Goal: Task Accomplishment & Management: Manage account settings

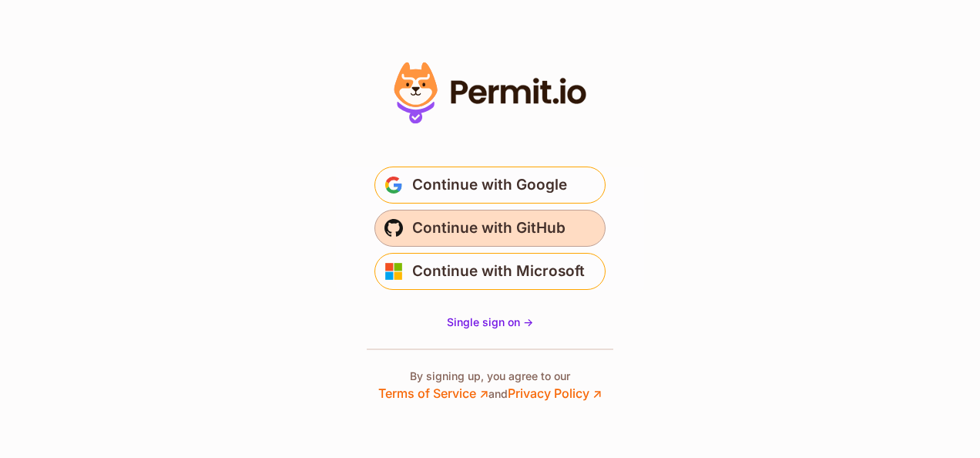
click at [487, 230] on span "Continue with GitHub" at bounding box center [488, 228] width 153 height 25
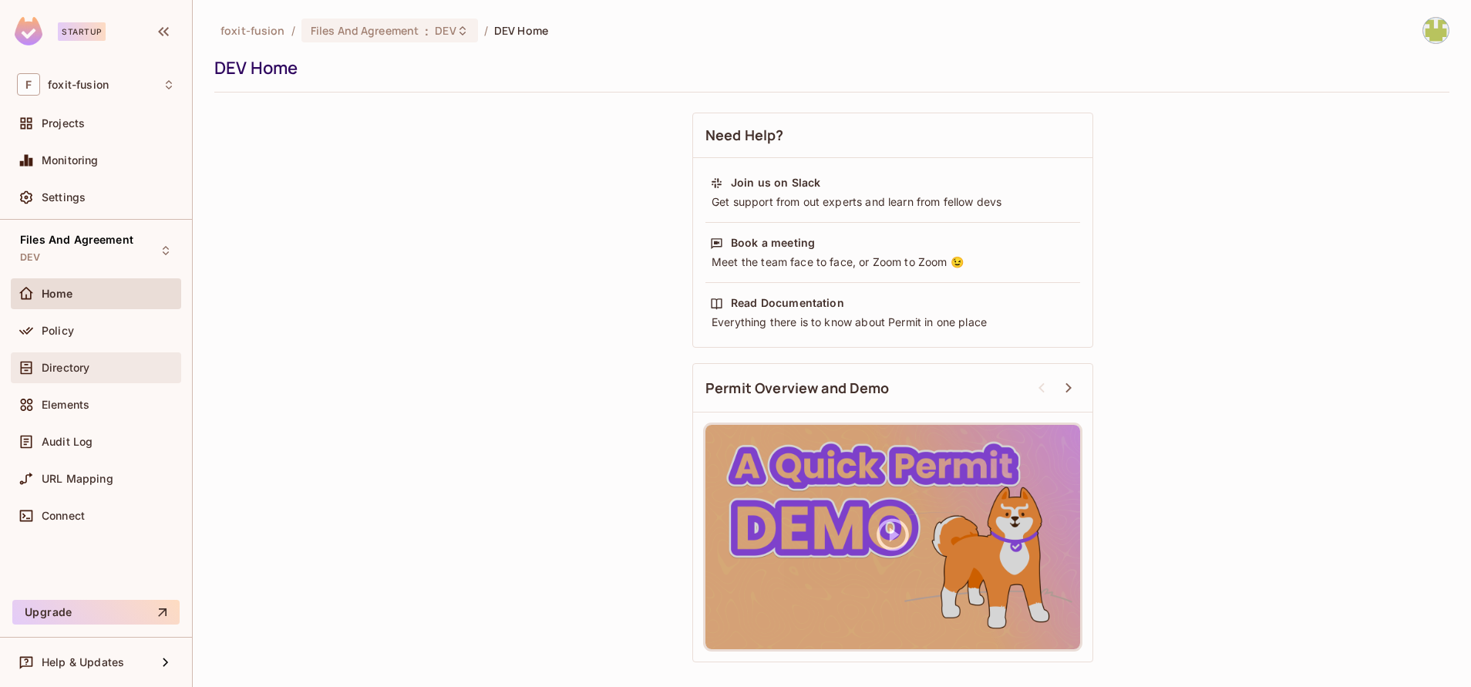
click at [84, 368] on span "Directory" at bounding box center [66, 367] width 48 height 12
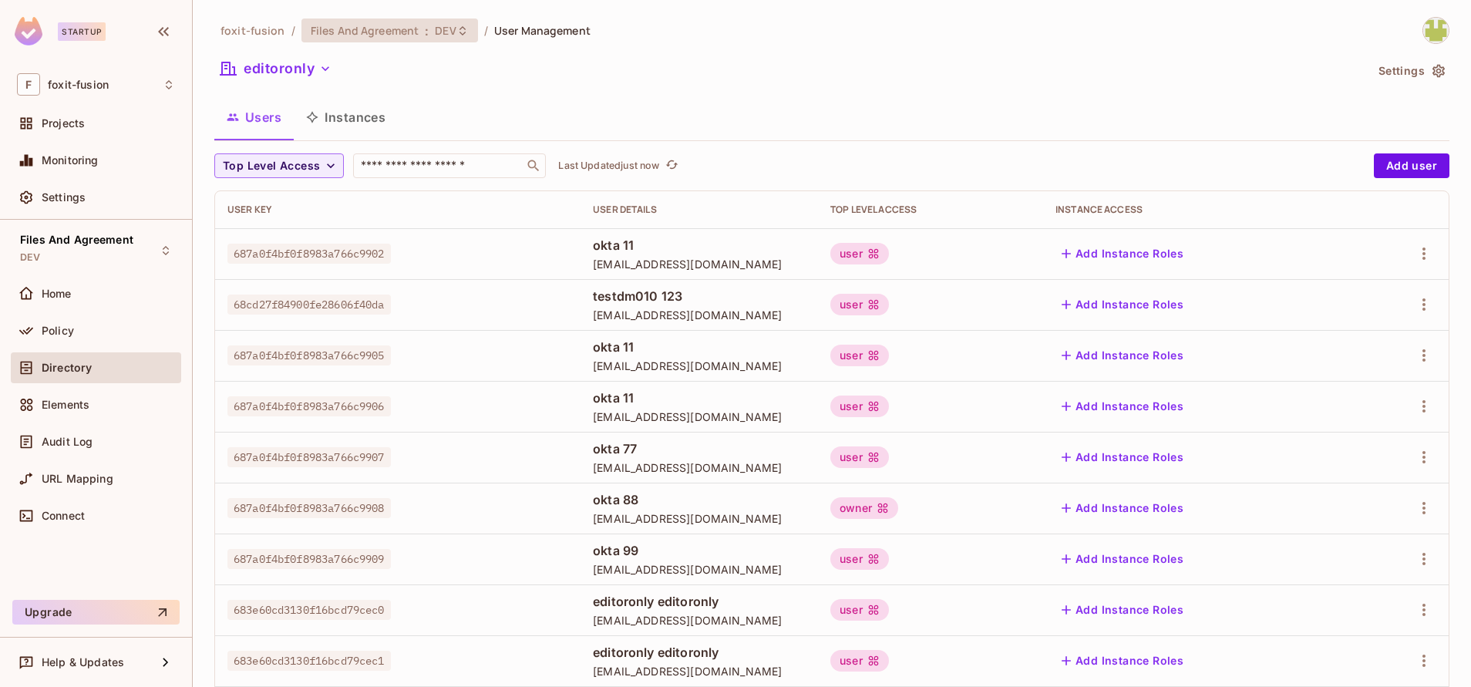
click at [442, 23] on span "DEV" at bounding box center [445, 30] width 21 height 15
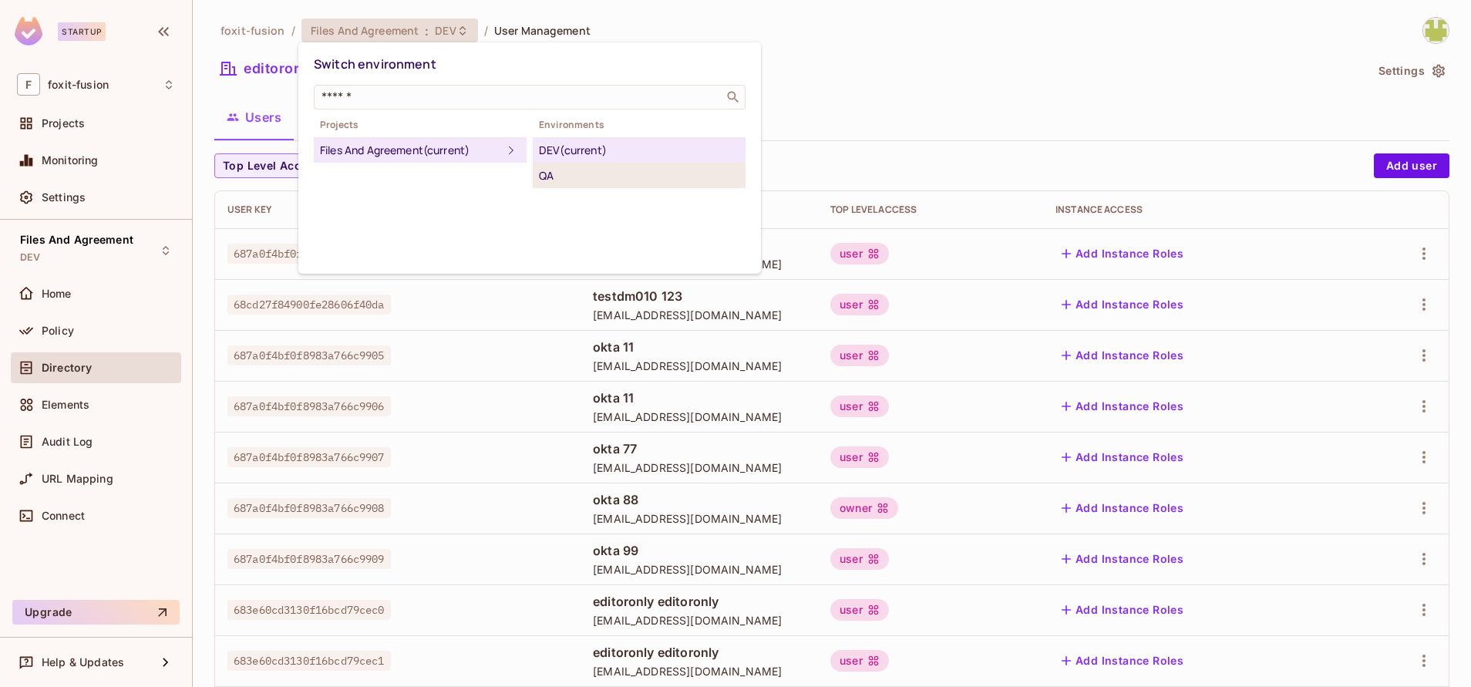
click at [596, 179] on div "QA" at bounding box center [639, 175] width 200 height 18
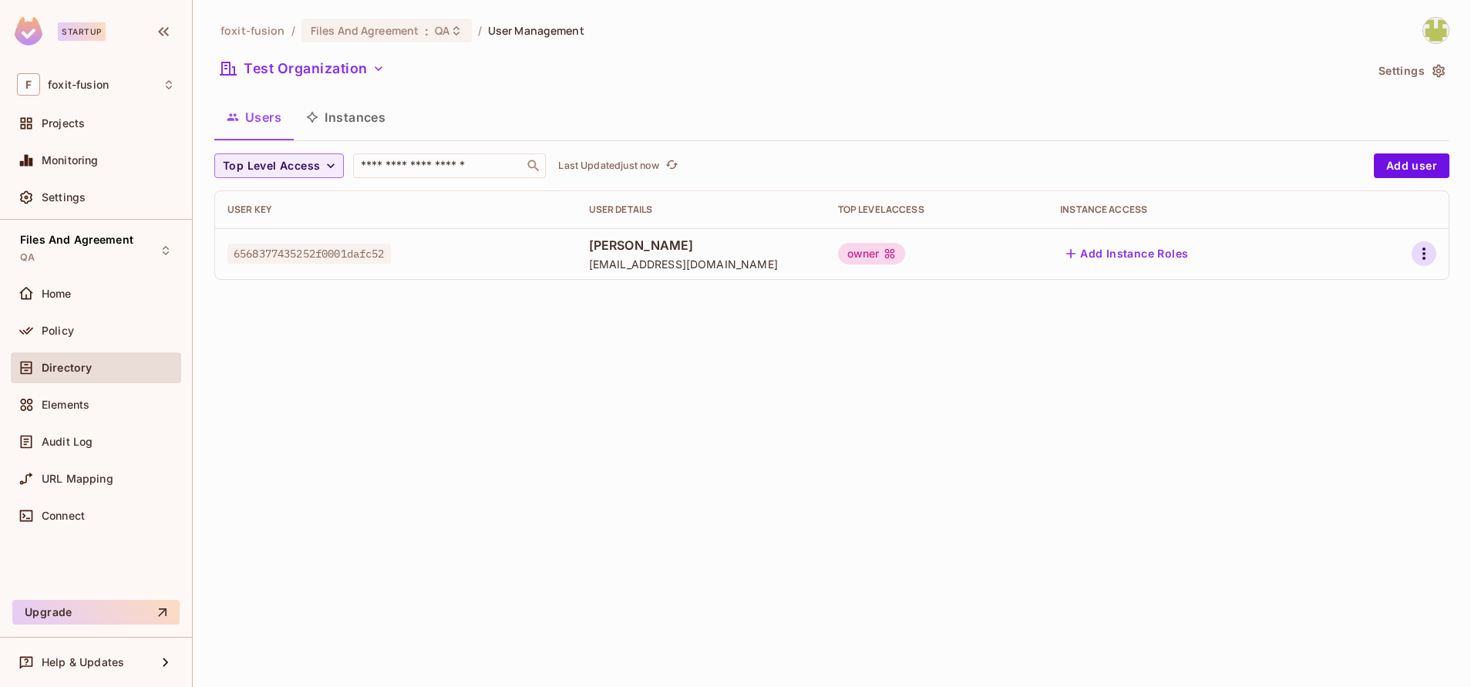
click at [1420, 263] on icon "button" at bounding box center [1423, 253] width 18 height 18
click at [1319, 363] on icon at bounding box center [1310, 357] width 18 height 18
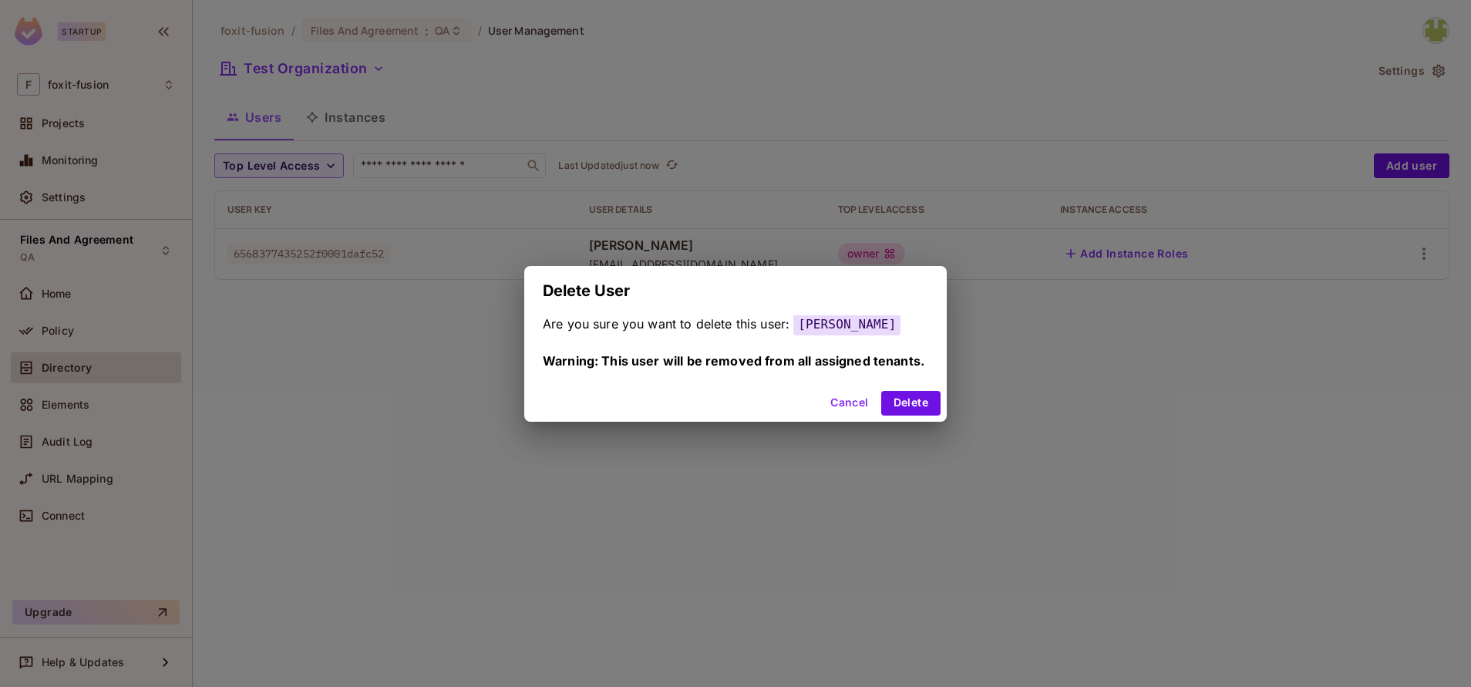
click at [910, 419] on div "Cancel Delete" at bounding box center [735, 403] width 422 height 37
click at [888, 395] on button "Delete" at bounding box center [910, 403] width 59 height 25
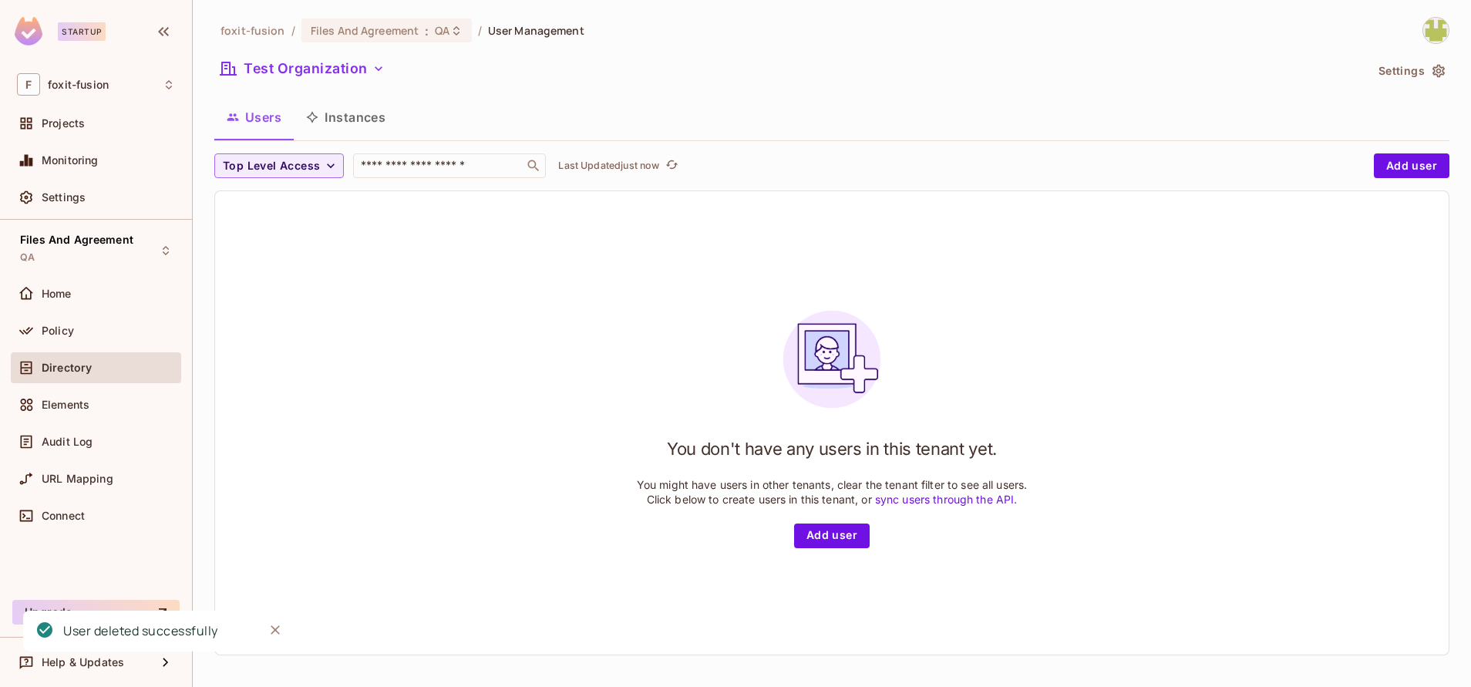
click at [341, 82] on div "Test Organization" at bounding box center [789, 70] width 1150 height 29
click at [324, 76] on button "Test Organization" at bounding box center [302, 68] width 176 height 25
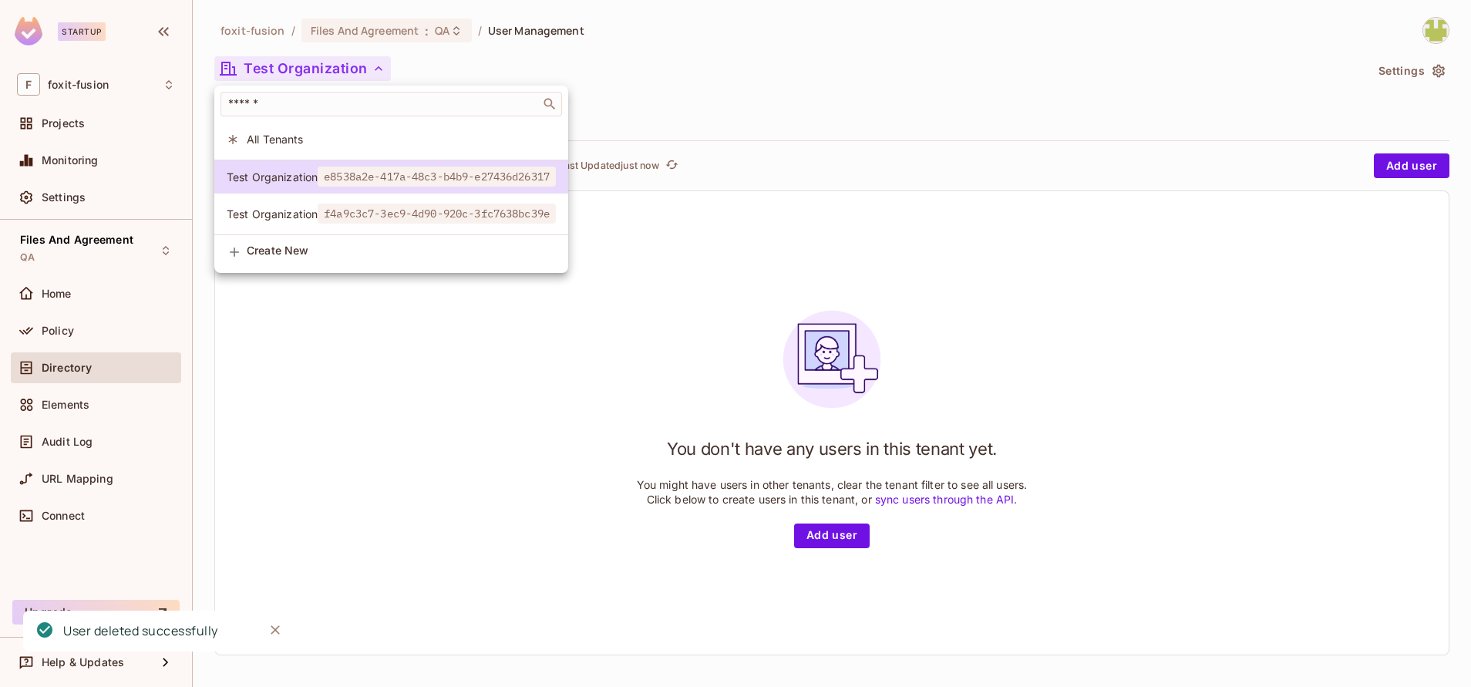
click at [361, 217] on span "f4a9c3c7-3ec9-4d90-920c-3fc7638bc39e" at bounding box center [437, 213] width 238 height 20
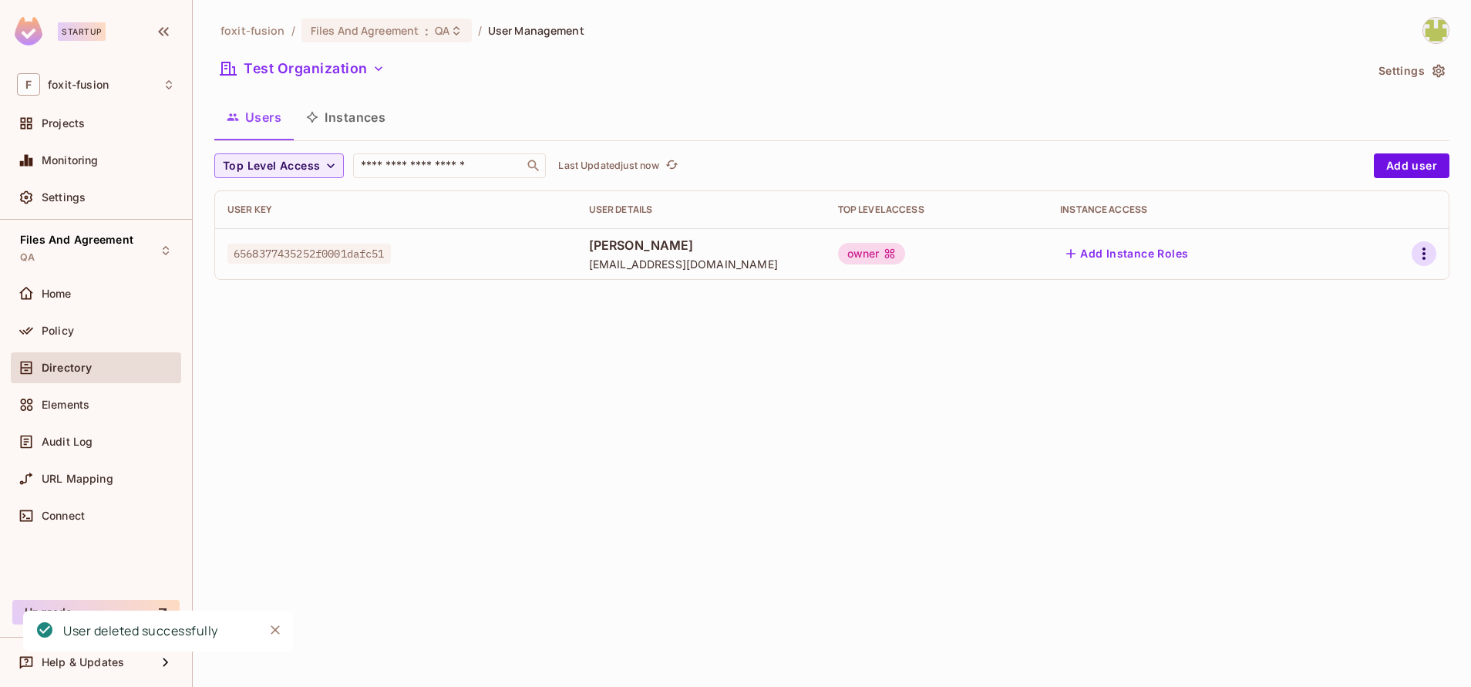
click at [1419, 252] on icon "button" at bounding box center [1423, 253] width 18 height 18
click at [1373, 365] on span "Delete User" at bounding box center [1362, 357] width 70 height 25
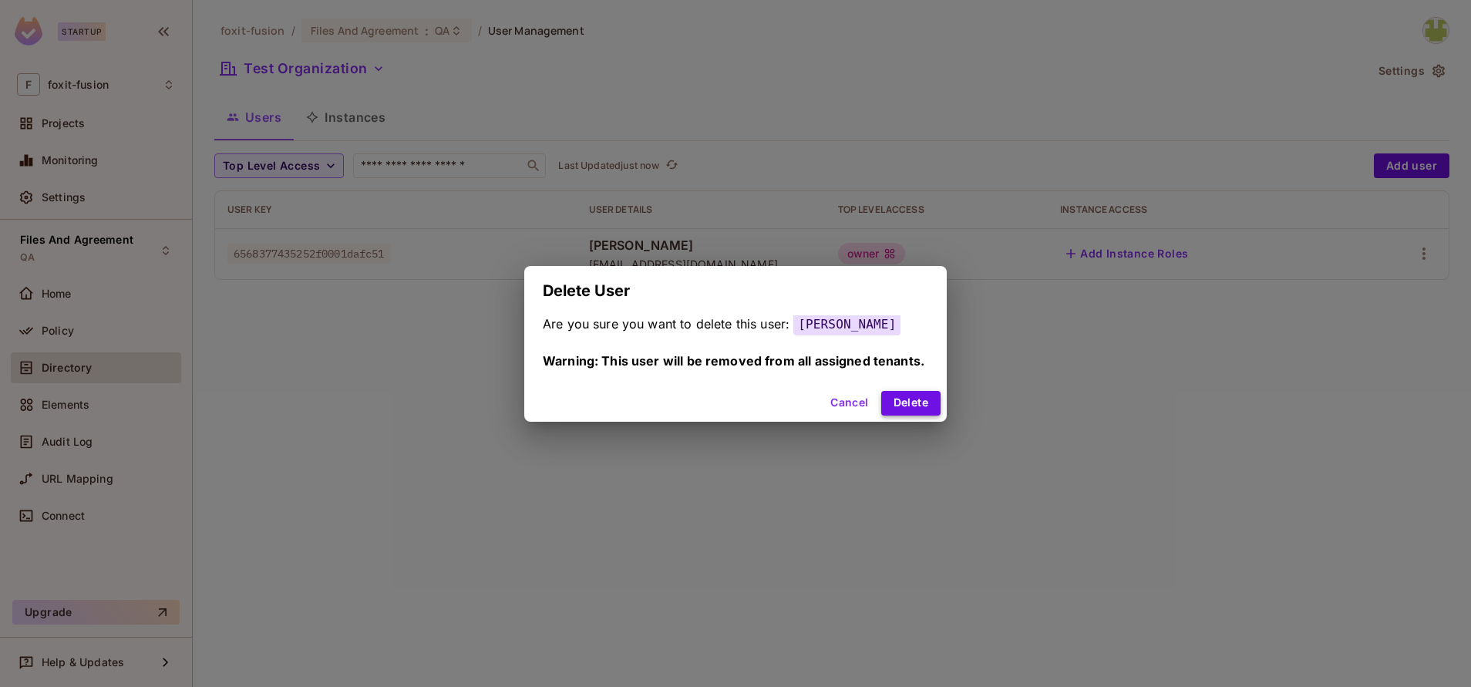
click at [911, 405] on button "Delete" at bounding box center [910, 403] width 59 height 25
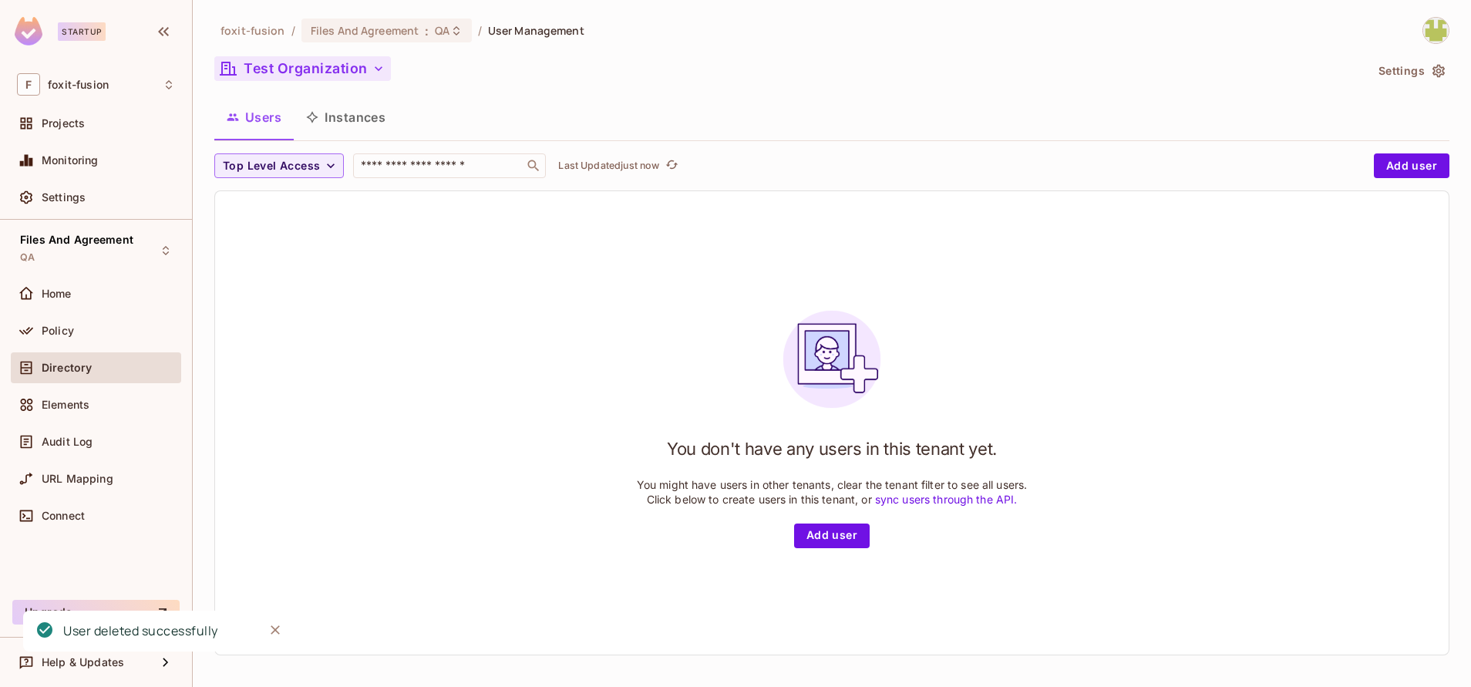
click at [299, 73] on button "Test Organization" at bounding box center [302, 68] width 176 height 25
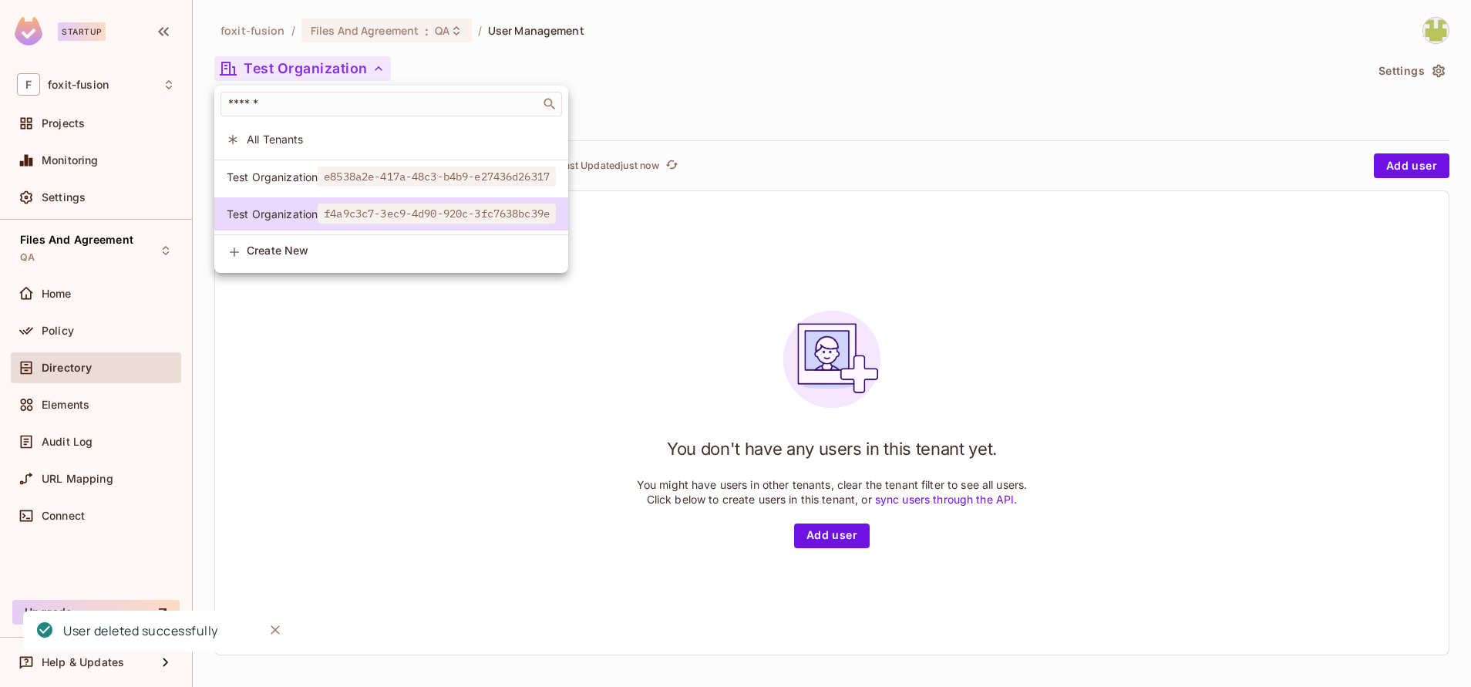
click at [345, 182] on span "e8538a2e-417a-48c3-b4b9-e27436d26317" at bounding box center [437, 176] width 238 height 20
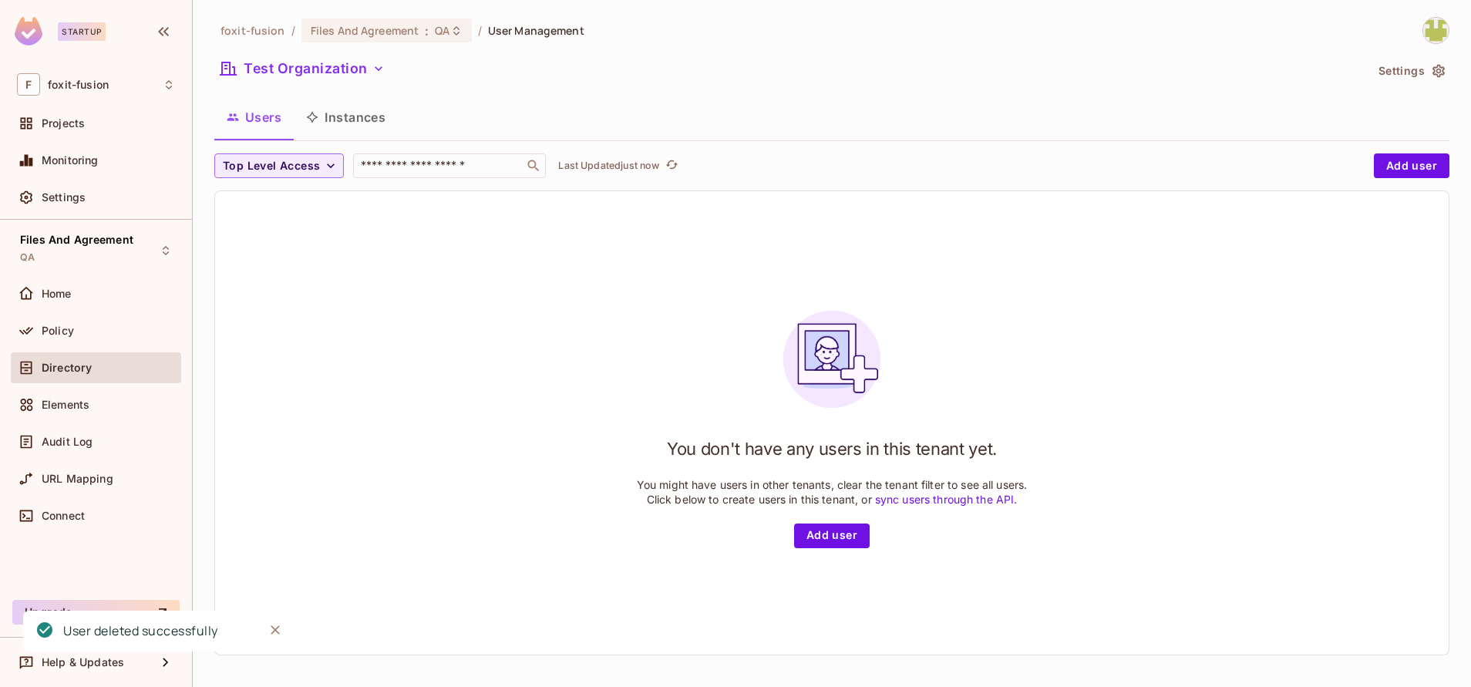
click at [1430, 66] on icon "button" at bounding box center [1437, 70] width 15 height 15
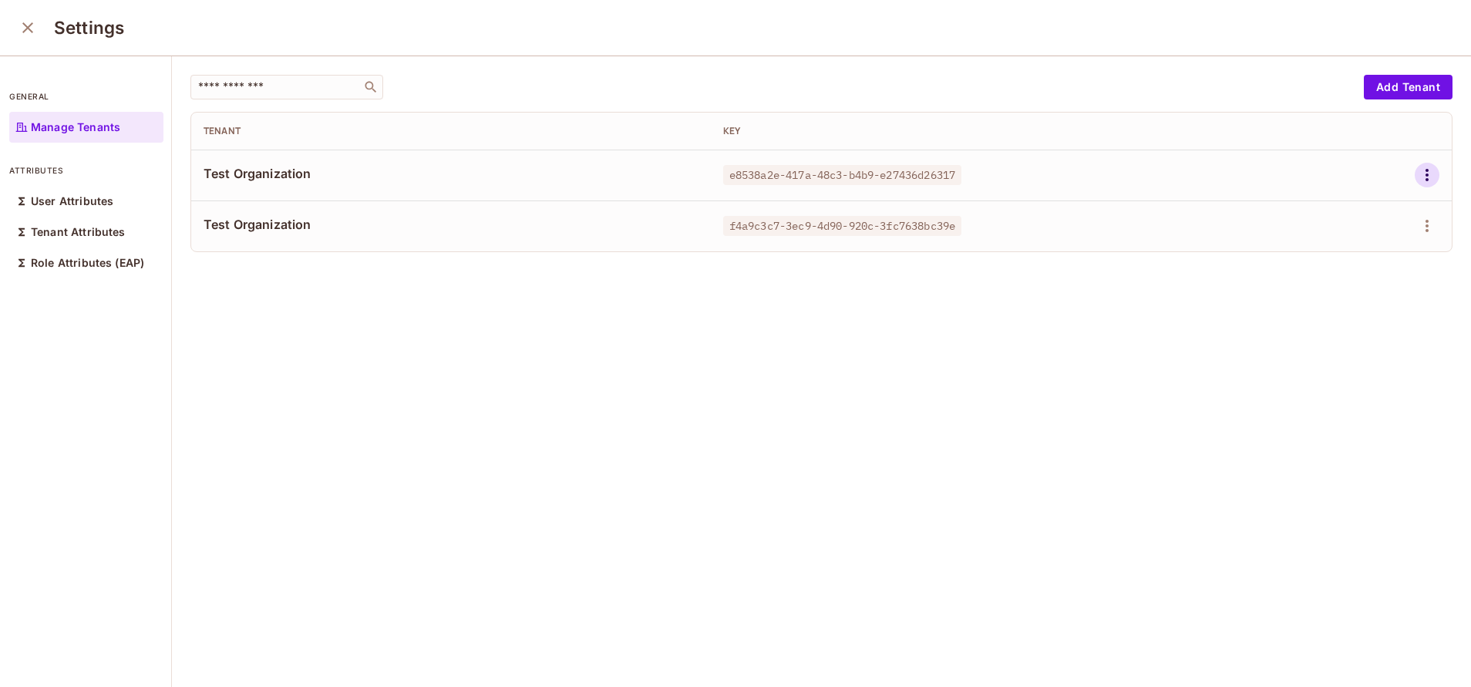
click at [1417, 180] on icon "button" at bounding box center [1426, 175] width 18 height 18
click at [1344, 275] on div "Delete Tenant" at bounding box center [1335, 278] width 72 height 15
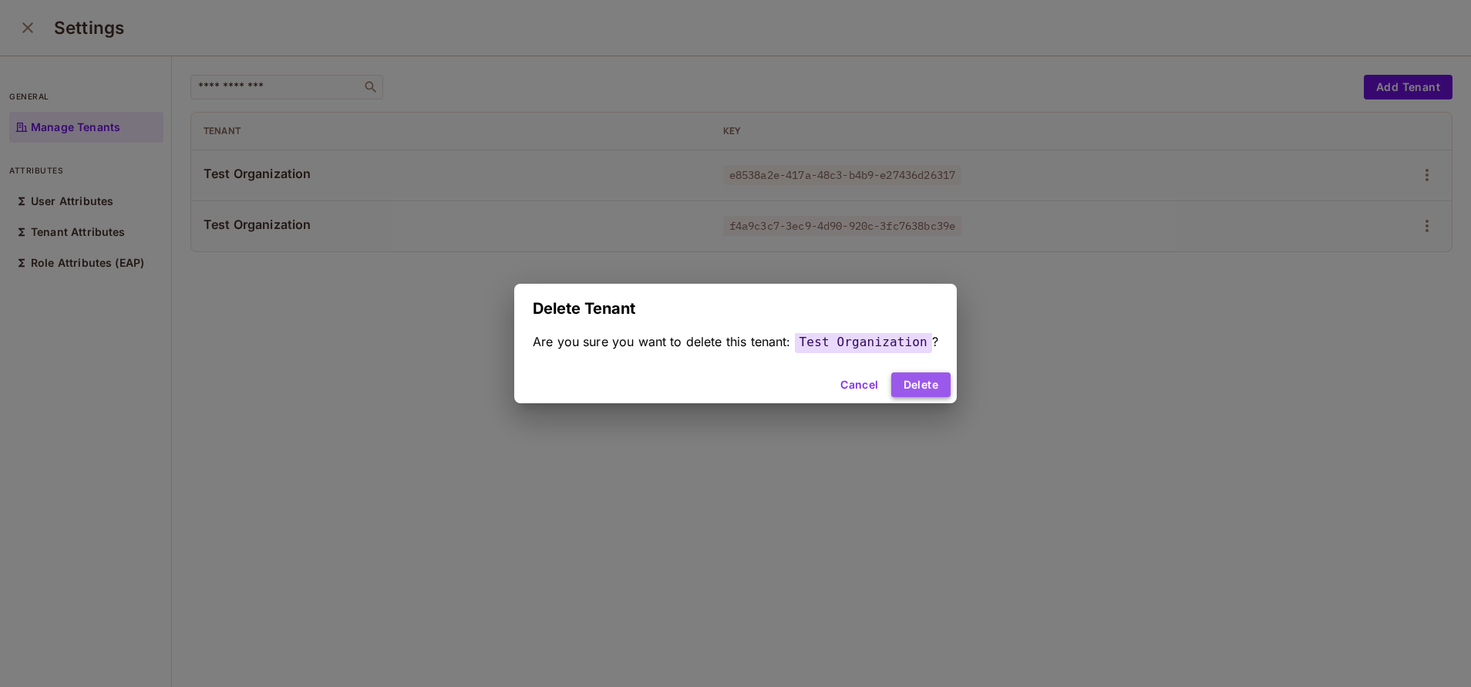
click at [901, 381] on button "Delete" at bounding box center [920, 384] width 59 height 25
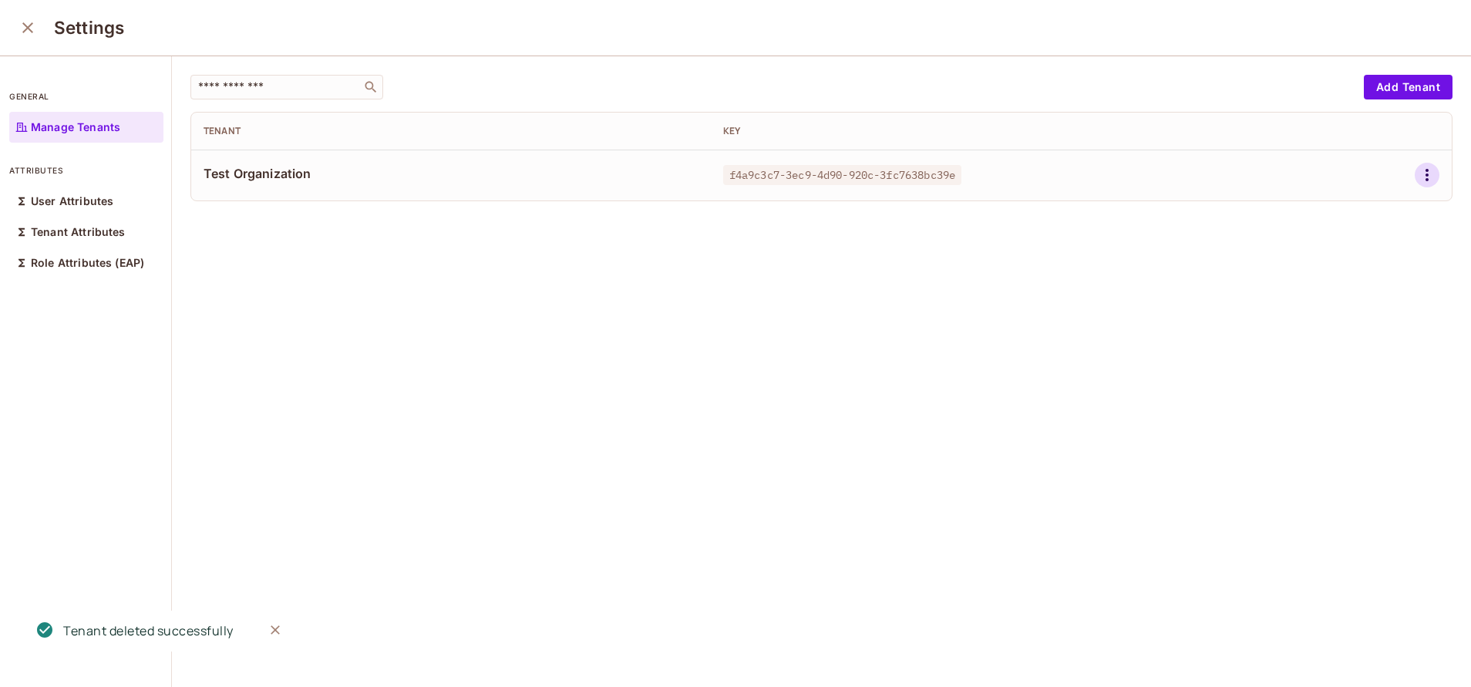
click at [1417, 181] on icon "button" at bounding box center [1426, 175] width 18 height 18
click at [1328, 267] on span "Delete Tenant" at bounding box center [1336, 278] width 82 height 25
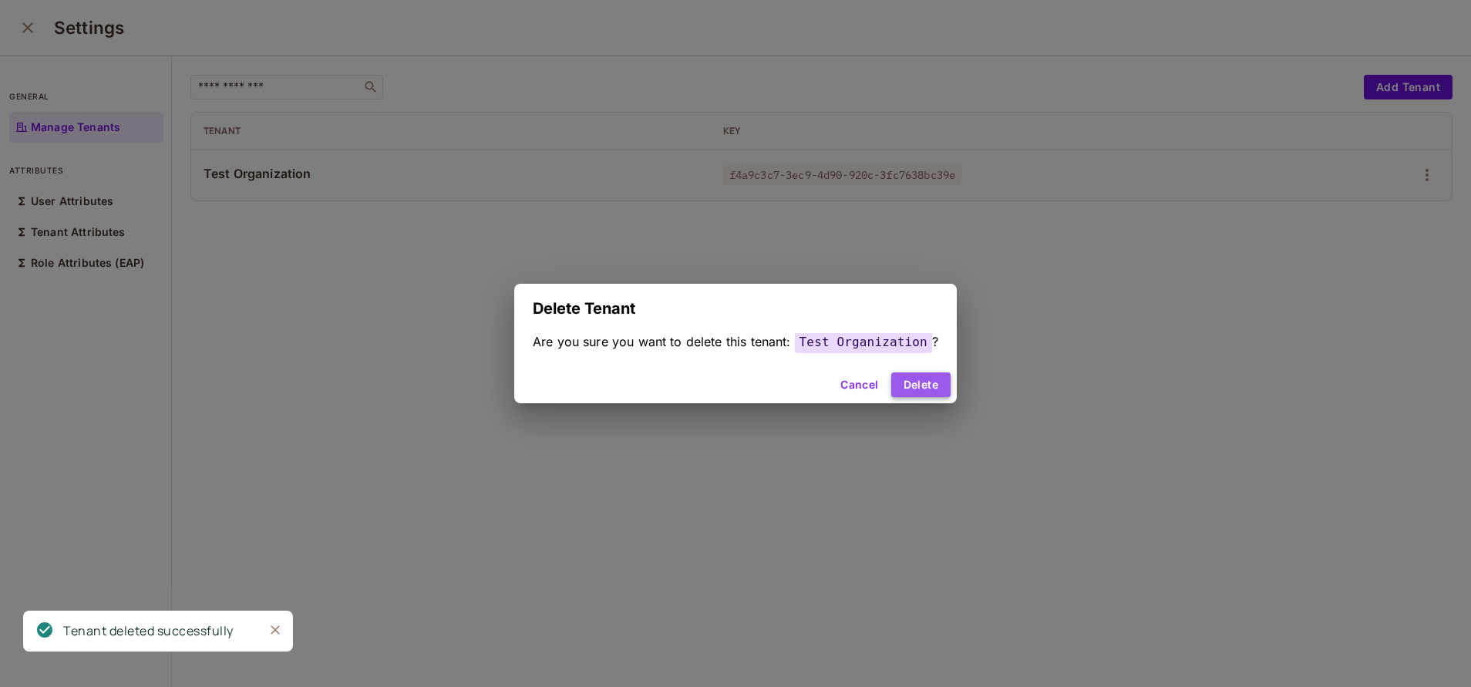
click at [907, 378] on button "Delete" at bounding box center [920, 384] width 59 height 25
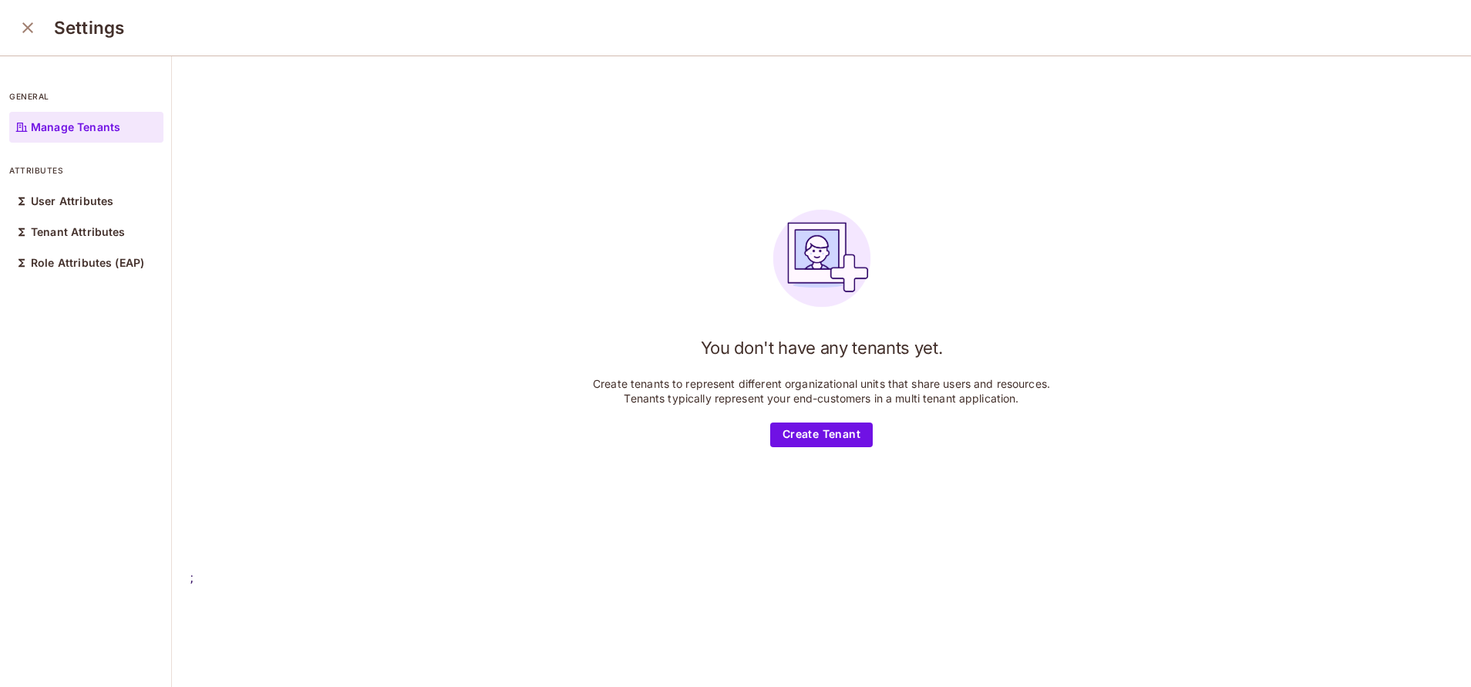
click at [15, 27] on button "close" at bounding box center [27, 27] width 31 height 31
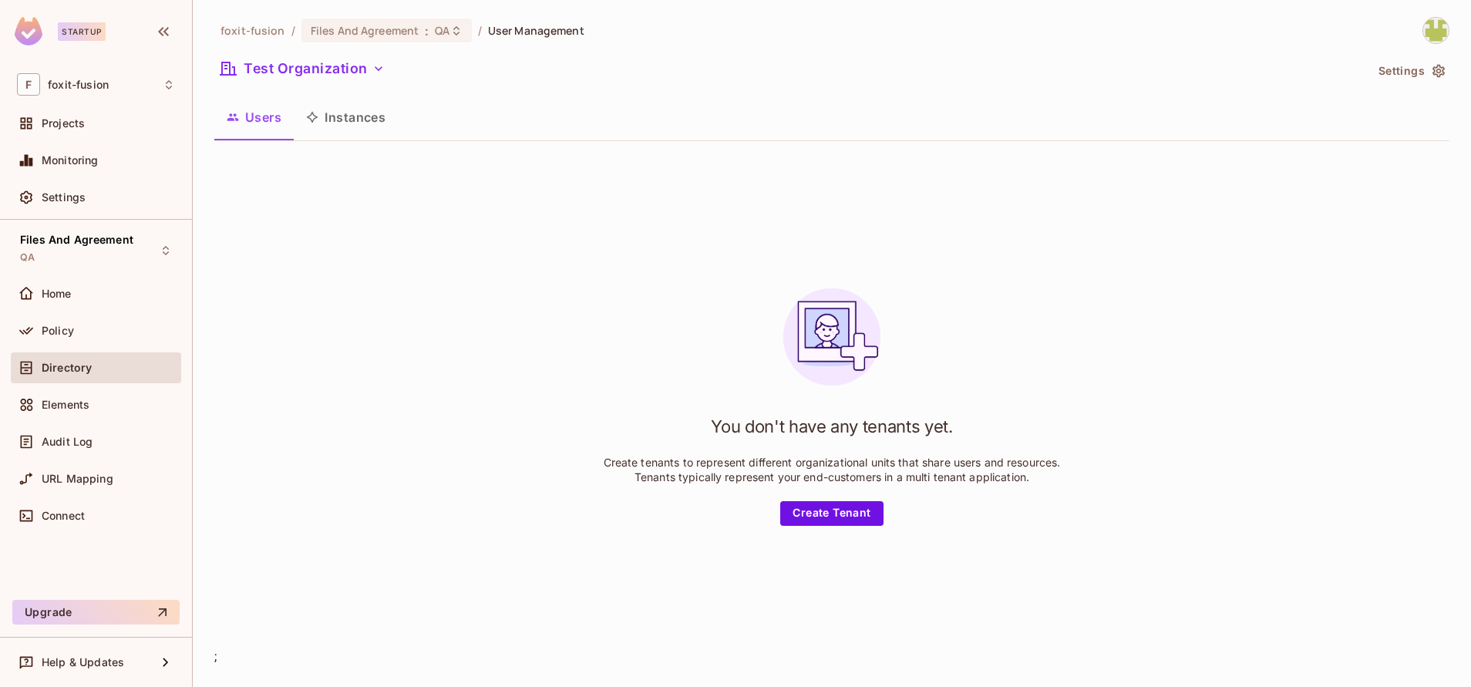
click at [297, 86] on div "foxit-fusion / Files And Agreement : QA / User Management Test Organization Set…" at bounding box center [831, 341] width 1235 height 649
click at [297, 87] on div "foxit-fusion / Files And Agreement : QA / User Management Test Organization Set…" at bounding box center [831, 341] width 1235 height 649
click at [292, 59] on button "Test Organization" at bounding box center [302, 68] width 176 height 25
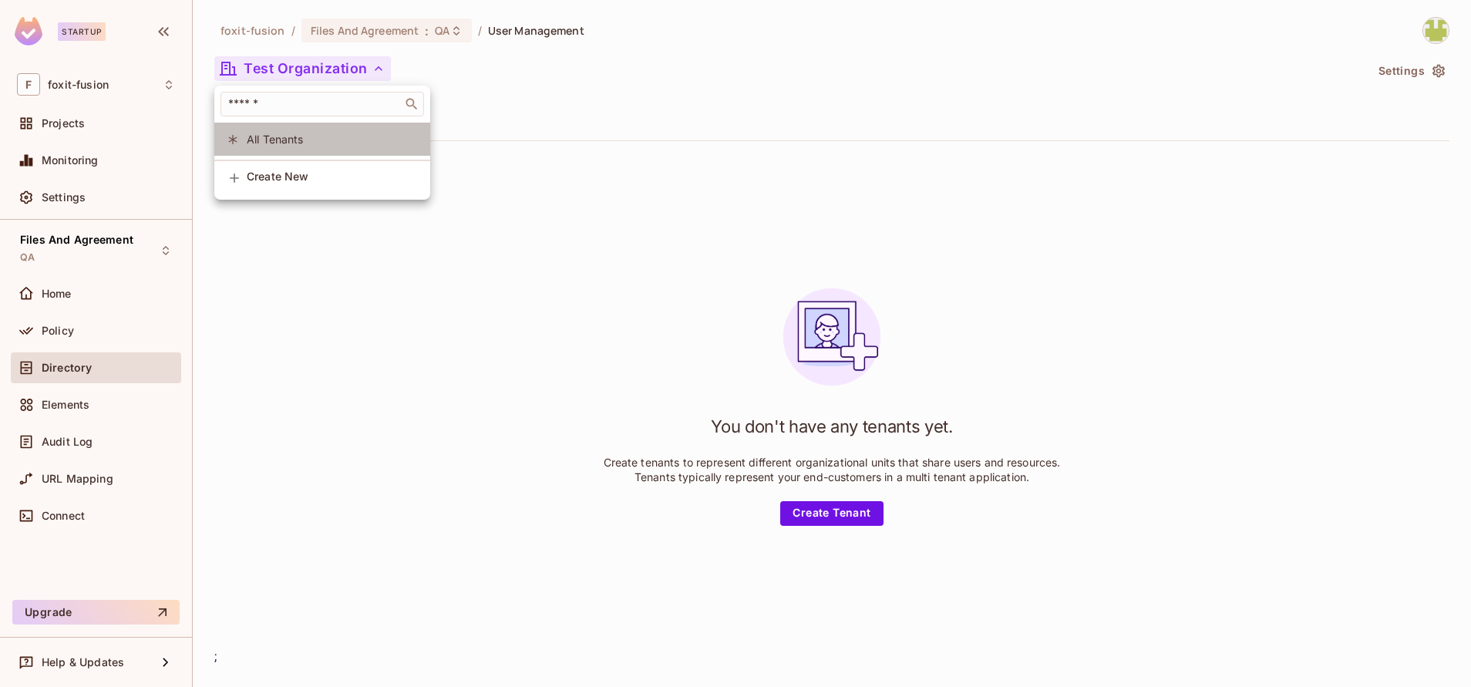
click at [323, 147] on li "All Tenants" at bounding box center [322, 139] width 216 height 33
